Goal: Information Seeking & Learning: Learn about a topic

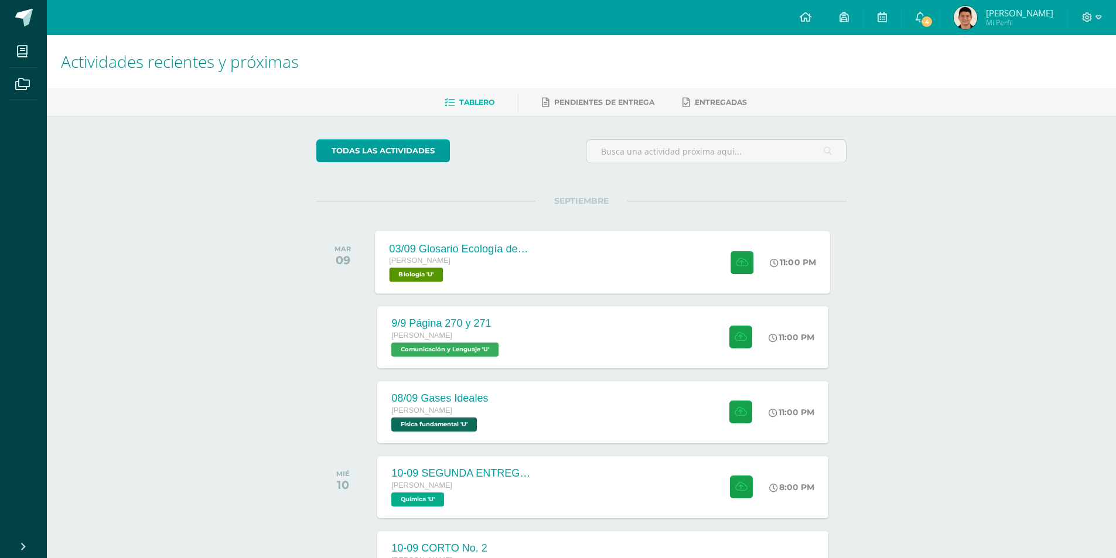
click at [656, 282] on div "03/09 Glosario Ecología de las comunidades [PERSON_NAME] Biología 'U' 11:00 PM …" at bounding box center [603, 262] width 455 height 63
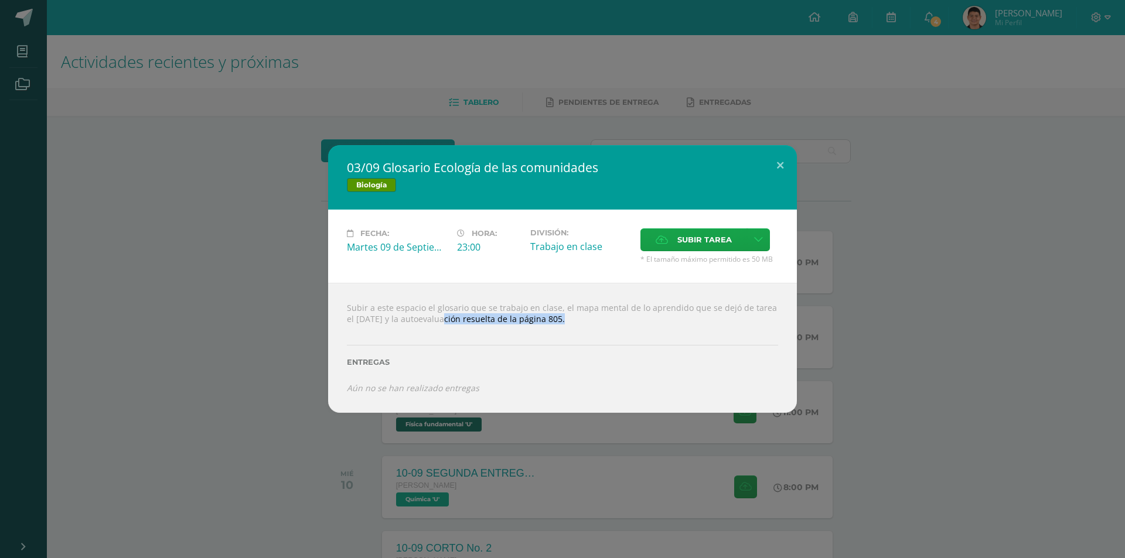
drag, startPoint x: 410, startPoint y: 325, endPoint x: 509, endPoint y: 327, distance: 99.0
click at [509, 327] on div "Subir a este espacio el glosario que se trabajo en clase, el mapa mental de lo …" at bounding box center [562, 347] width 469 height 129
click at [510, 323] on div "Subir a este espacio el glosario que se trabajo en clase, el mapa mental de lo …" at bounding box center [562, 347] width 469 height 129
click at [862, 329] on div "03/09 Glosario Ecología de las comunidades Biología Fecha: [DATE] Hora: 23:00 D…" at bounding box center [562, 278] width 1115 height 267
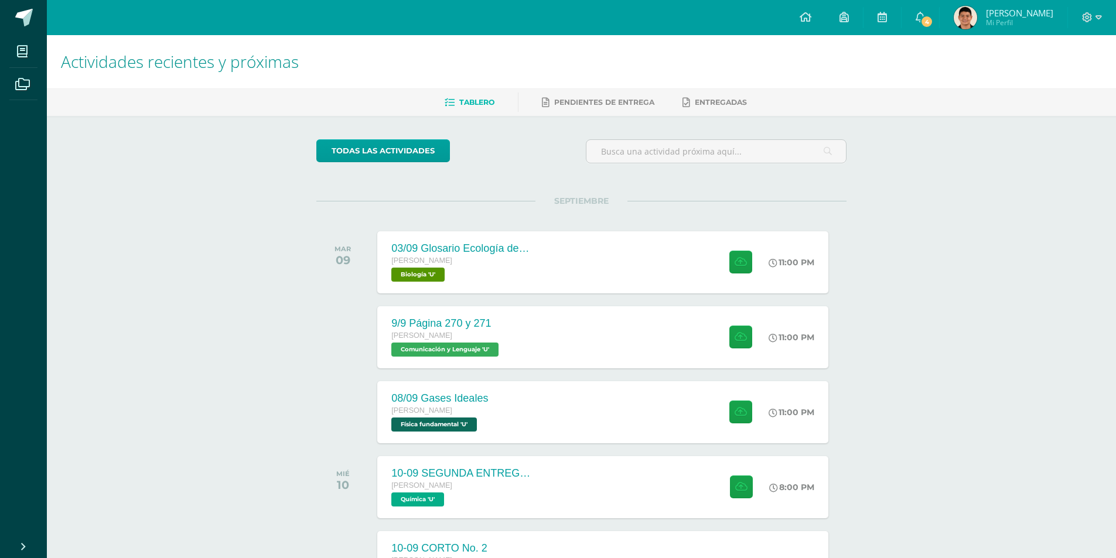
click at [585, 320] on div "9/9 Página 270 y 271 [PERSON_NAME] Comunicación y [GEOGRAPHIC_DATA] 'U' 11:00 P…" at bounding box center [602, 337] width 451 height 62
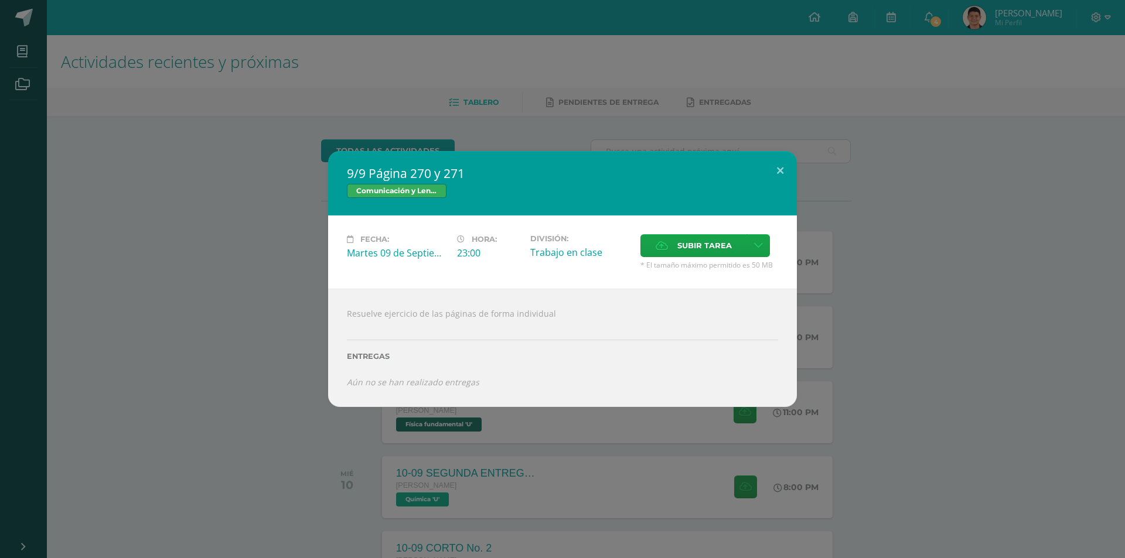
click at [868, 346] on div "9/9 Página 270 y 271 Comunicación y [GEOGRAPHIC_DATA] Fecha: [DATE] Hora: 23:00…" at bounding box center [562, 279] width 1115 height 256
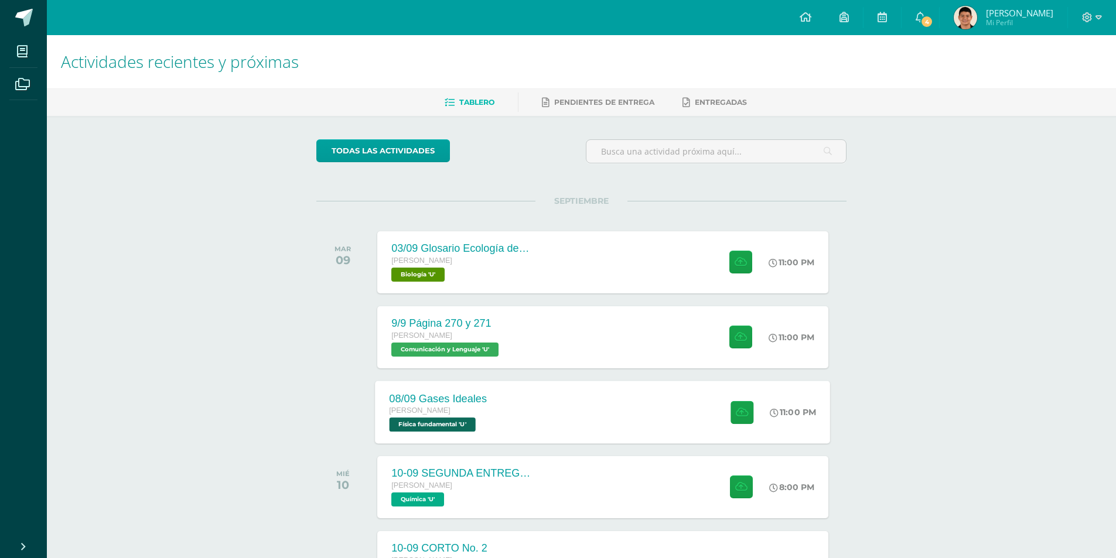
click at [624, 404] on div "08/09 Gases Ideales [PERSON_NAME] Física fundamental 'U' 11:00 PM [DATE] Gases …" at bounding box center [603, 412] width 455 height 63
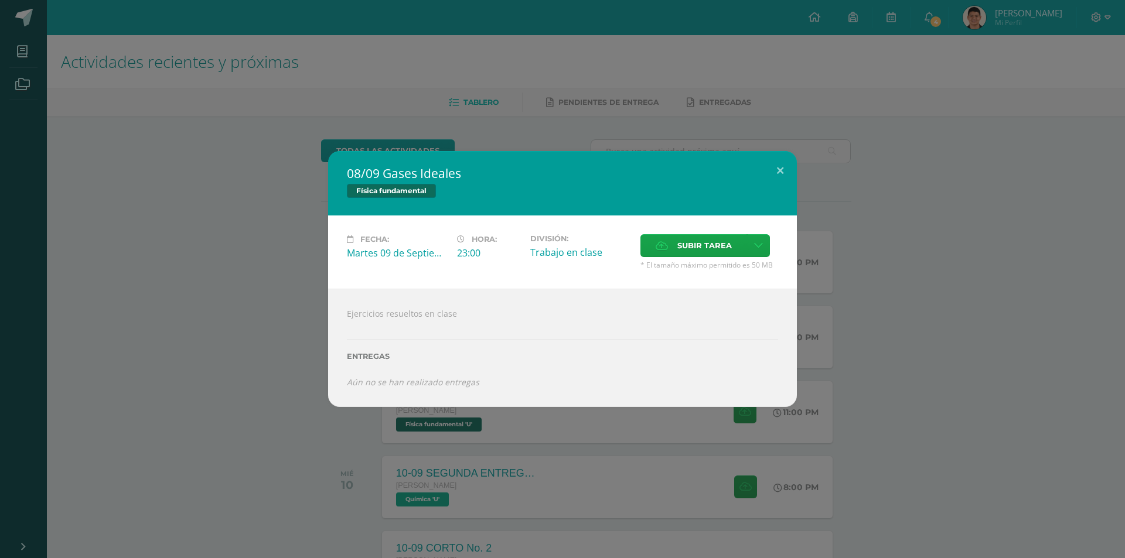
click at [968, 262] on div "08/09 Gases Ideales Física fundamental Fecha: [DATE] Hora: 23:00 División: Subi…" at bounding box center [562, 279] width 1115 height 256
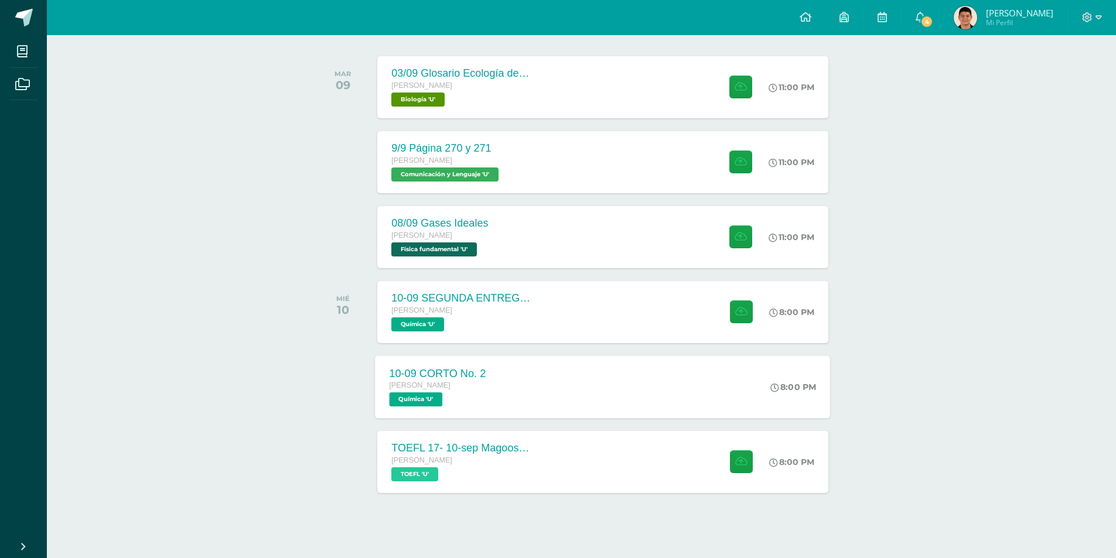
scroll to position [176, 0]
click at [585, 313] on div "10-09 SEGUNDA ENTREGA DE GUÍA [PERSON_NAME] Química 'U' 8:00 PM 10-09 SEGUNDA E…" at bounding box center [603, 311] width 455 height 63
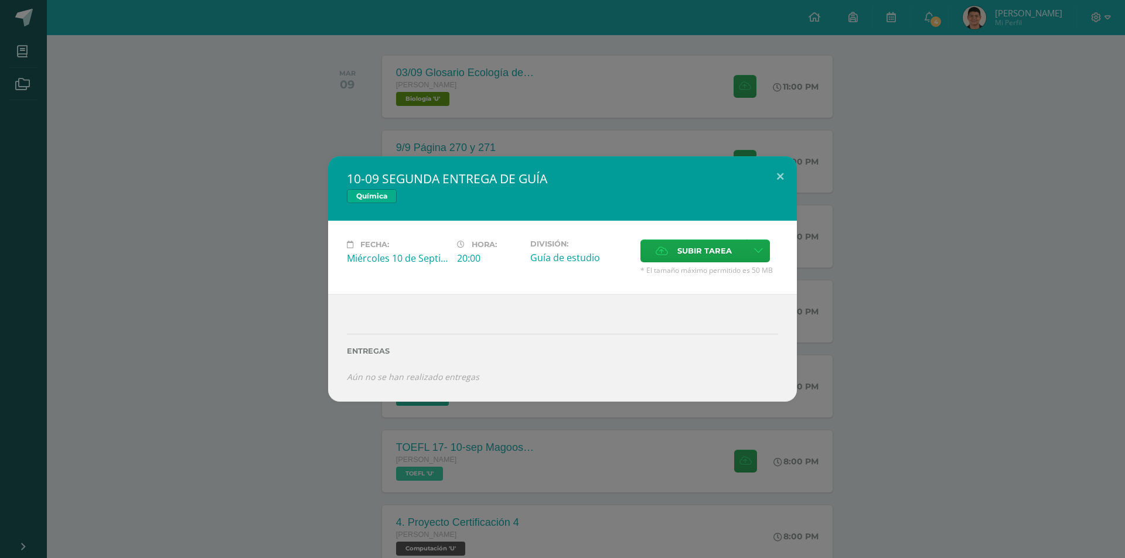
click at [922, 256] on div "10-09 SEGUNDA ENTREGA DE GUÍA Química Fecha: Miércoles 10 de Septiembre Hora: 2…" at bounding box center [562, 278] width 1115 height 245
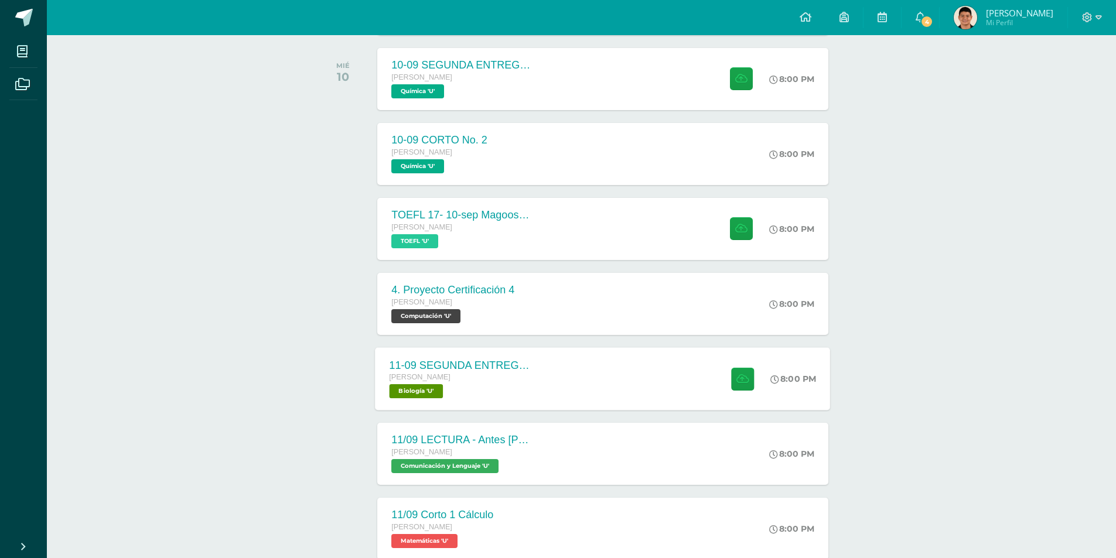
scroll to position [410, 0]
